Goal: Navigation & Orientation: Find specific page/section

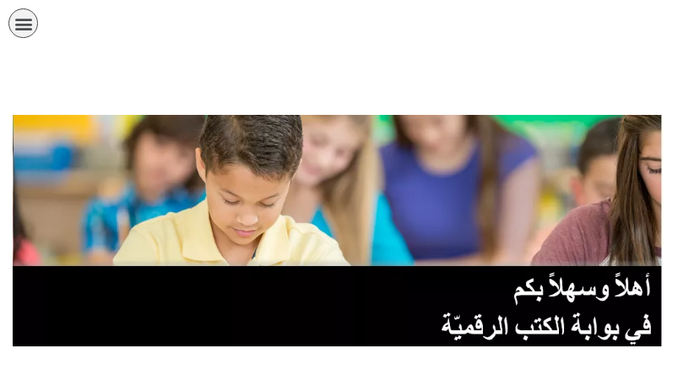
scroll to position [338, 0]
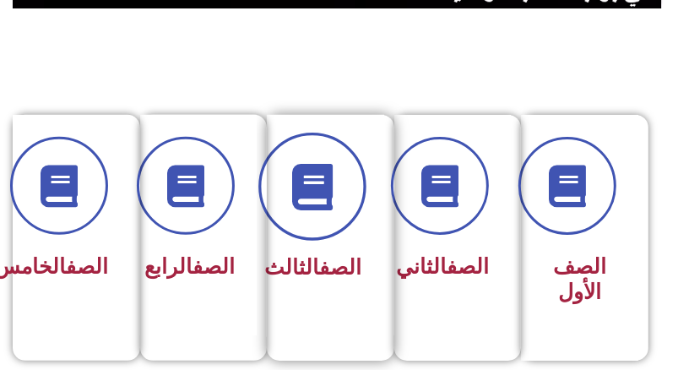
click at [346, 214] on span at bounding box center [313, 187] width 108 height 108
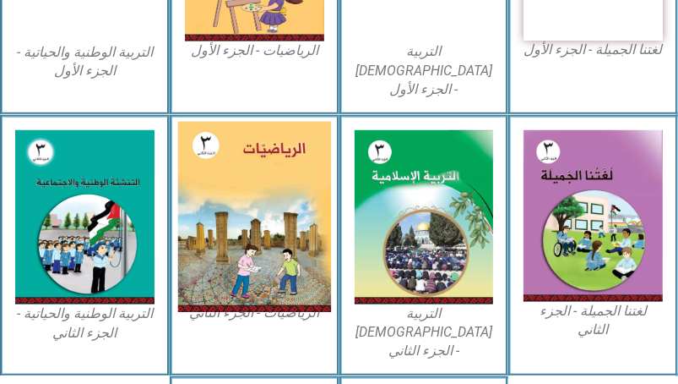
scroll to position [422, 0]
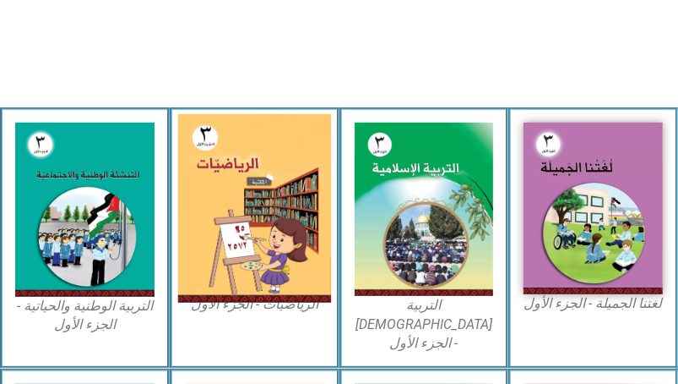
click at [253, 225] on img at bounding box center [254, 208] width 153 height 189
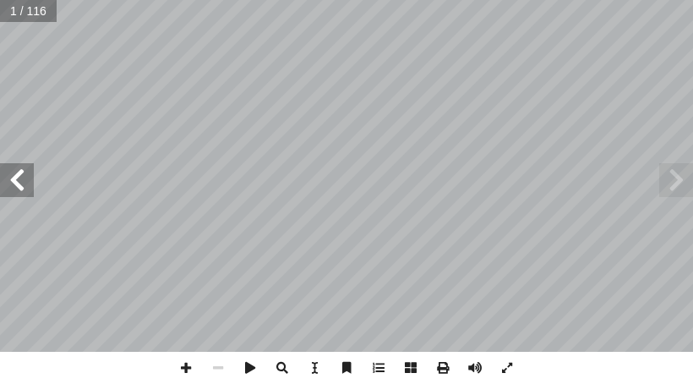
click at [6, 190] on span at bounding box center [17, 180] width 34 height 34
click at [7, 190] on span at bounding box center [17, 180] width 34 height 34
click at [11, 187] on span at bounding box center [17, 180] width 34 height 34
click at [28, 194] on span at bounding box center [17, 180] width 34 height 34
click at [186, 370] on span at bounding box center [186, 367] width 32 height 32
